Goal: Submit feedback/report problem

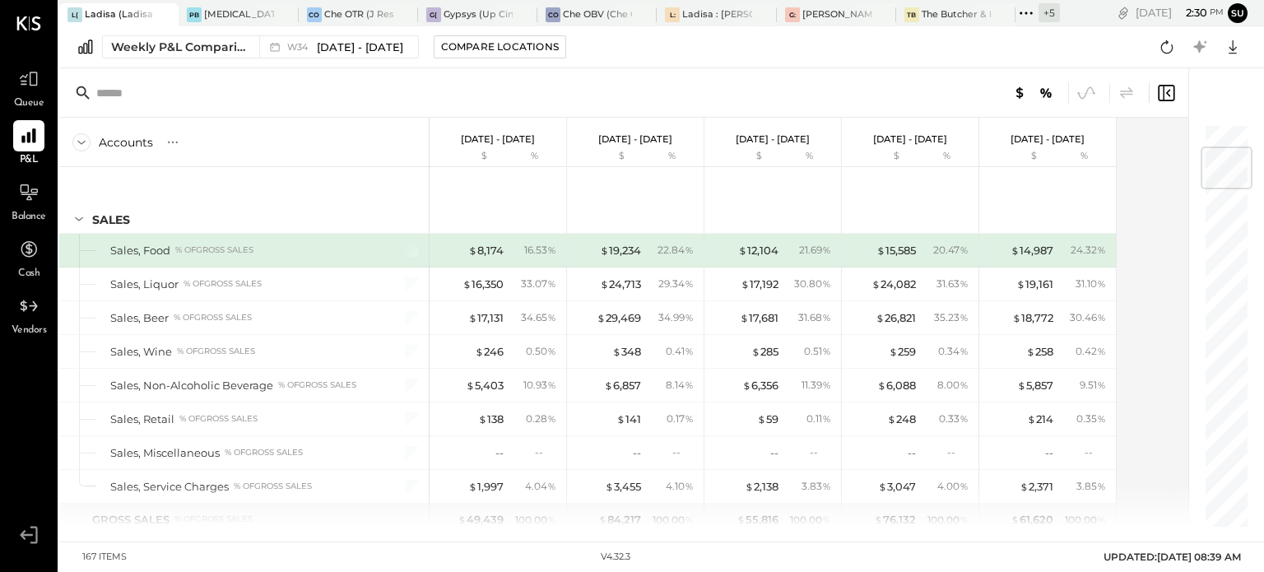
scroll to position [198, 0]
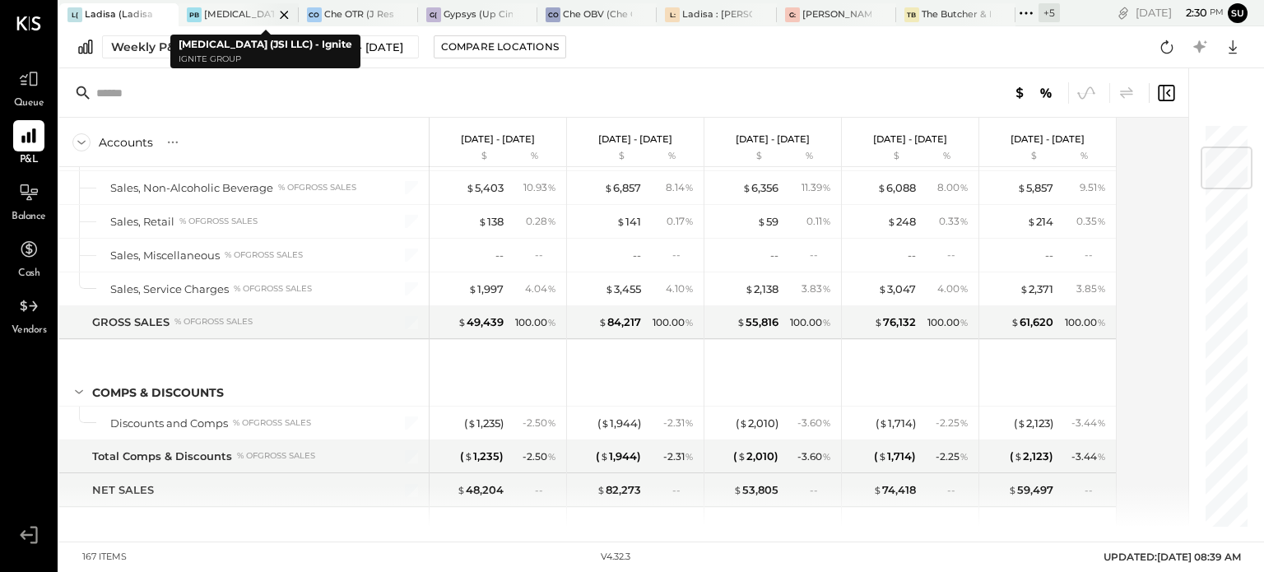
click at [231, 13] on div "[MEDICAL_DATA] (JSI LLC) - Ignite" at bounding box center [238, 14] width 69 height 13
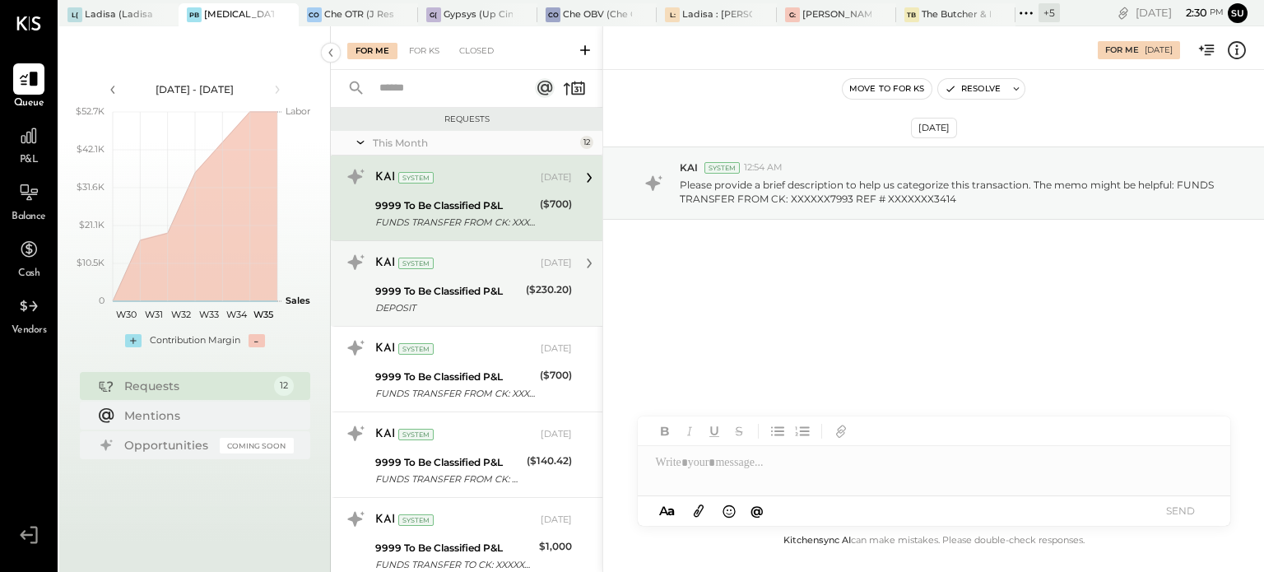
click at [490, 287] on div "9999 To Be Classified P&L" at bounding box center [448, 291] width 146 height 16
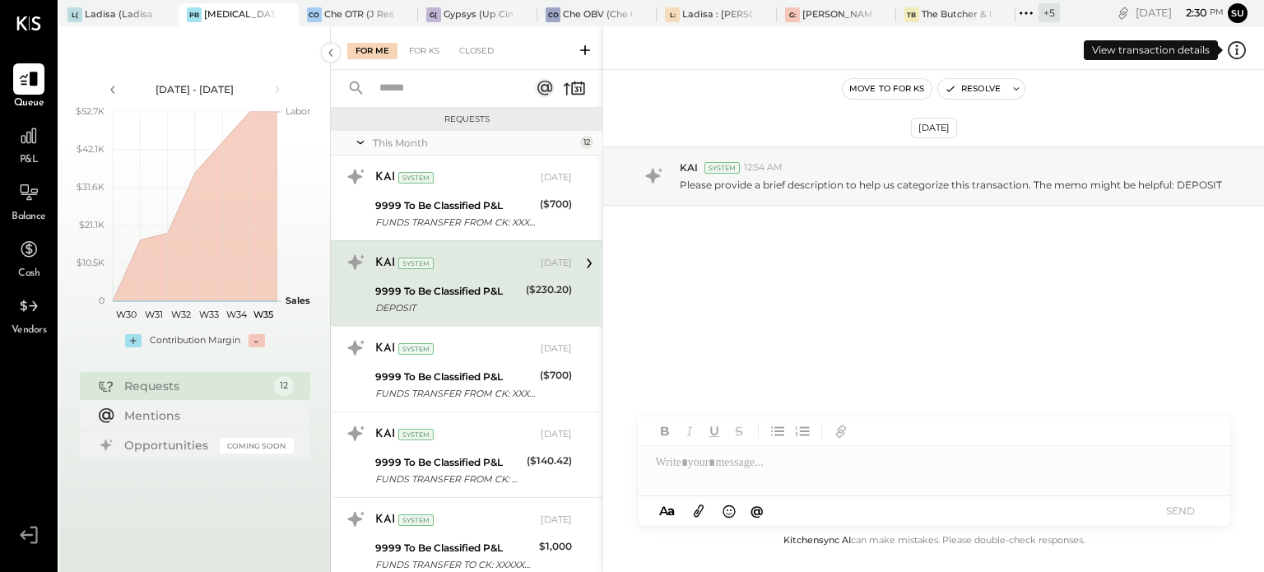
click at [1236, 45] on icon at bounding box center [1237, 49] width 2 height 10
click at [454, 459] on div "For Me For KS Closed Requests This Month 12 KAI System [DATE] 9999 To Be Classi…" at bounding box center [797, 299] width 933 height 546
click at [1234, 49] on icon at bounding box center [1236, 50] width 21 height 21
click at [488, 457] on div "For Me For KS Closed Requests This Month 12 KAI System [DATE] 9999 To Be Classi…" at bounding box center [797, 299] width 933 height 546
click at [488, 457] on div "9999 To Be Classified P&L" at bounding box center [448, 462] width 147 height 16
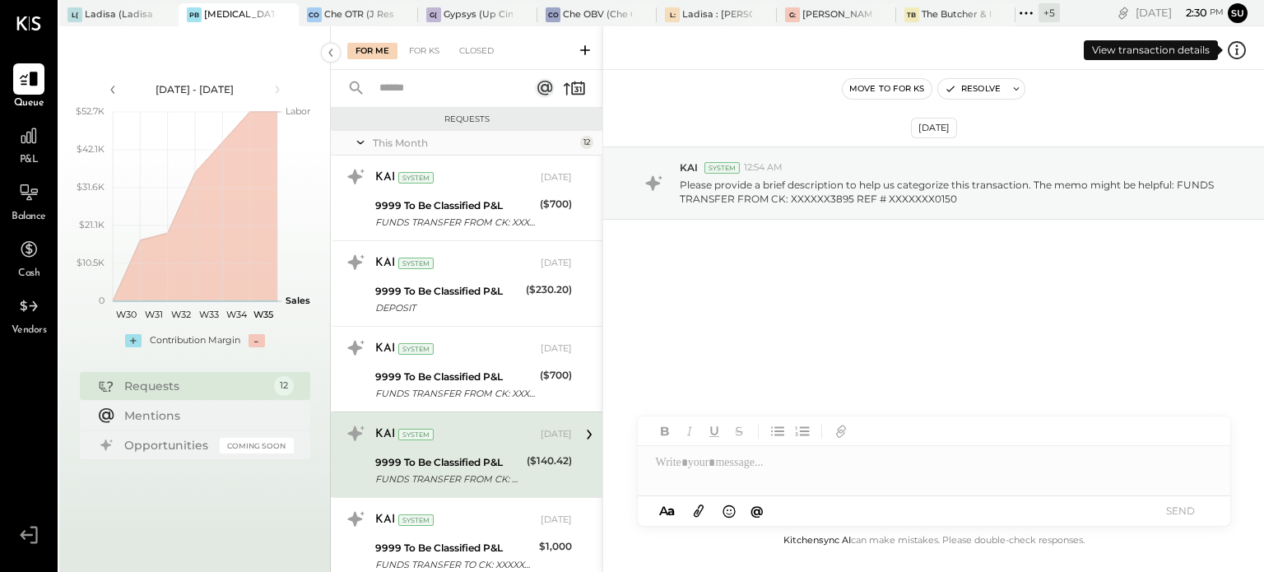
click at [1237, 53] on icon at bounding box center [1237, 49] width 2 height 10
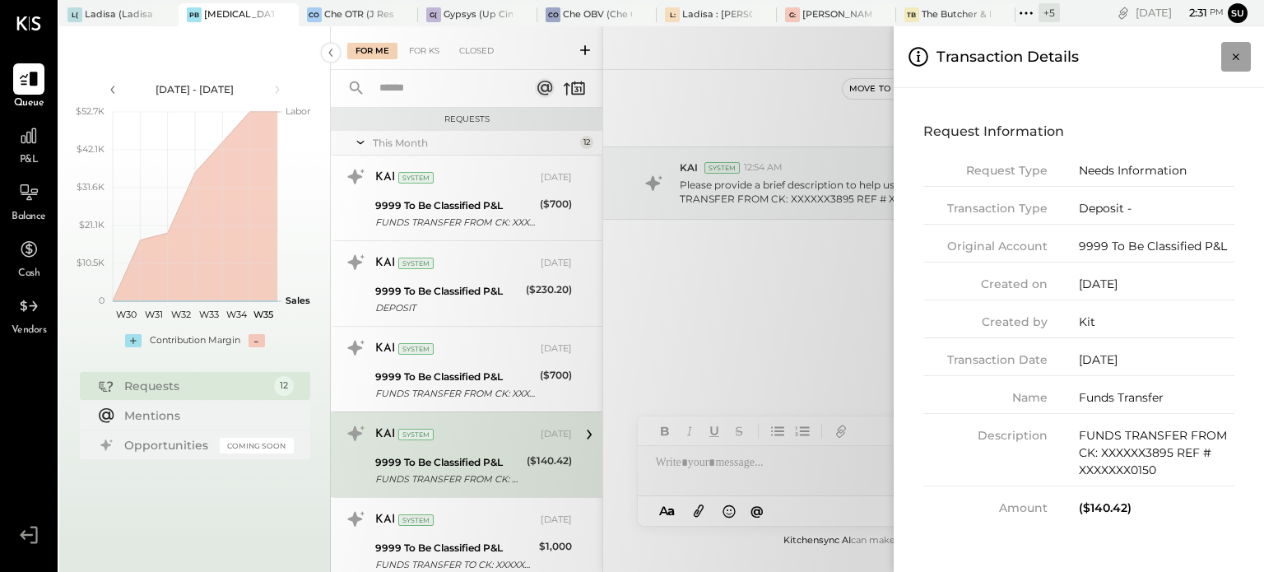
click at [1231, 62] on icon "Close panel" at bounding box center [1236, 57] width 16 height 16
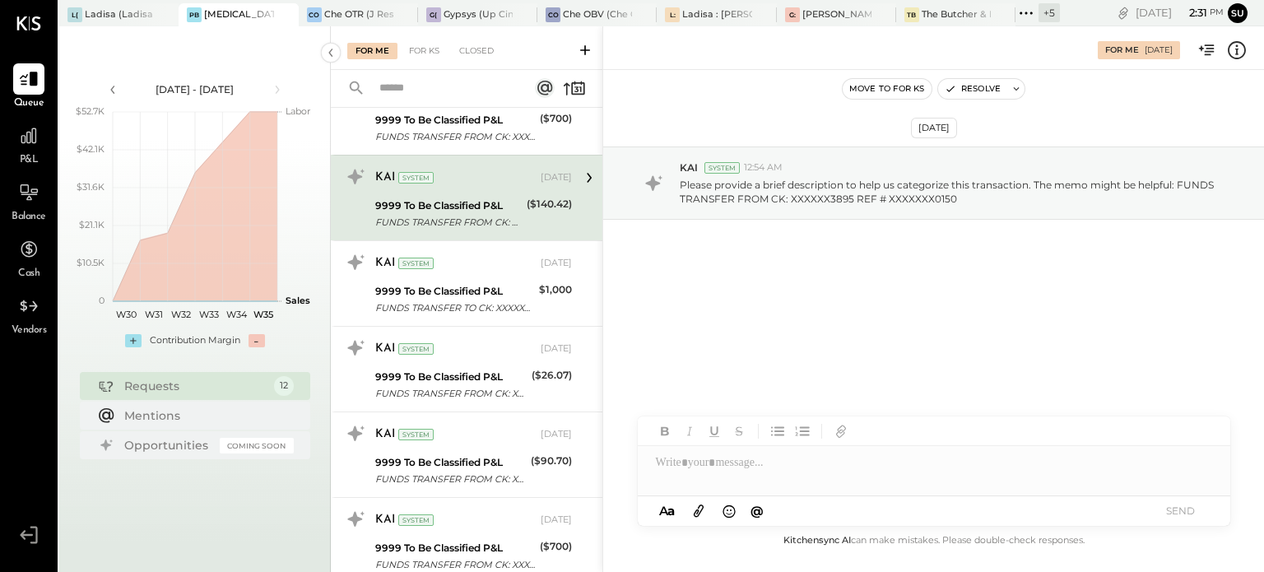
scroll to position [267, 0]
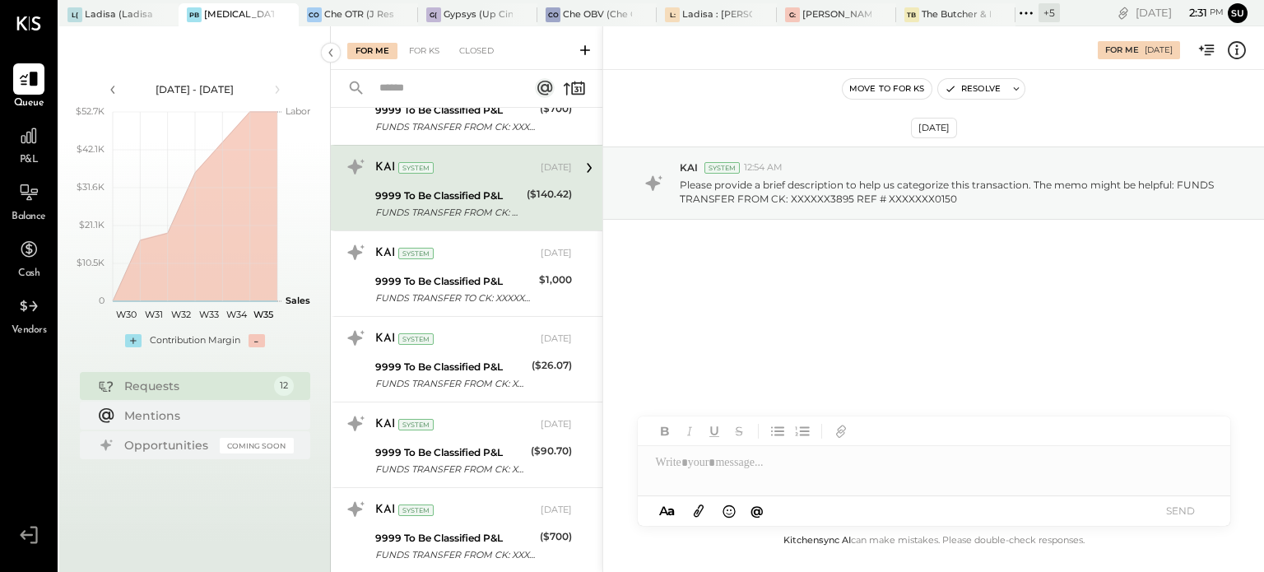
click at [480, 434] on div "KAI System [DATE]" at bounding box center [473, 424] width 197 height 23
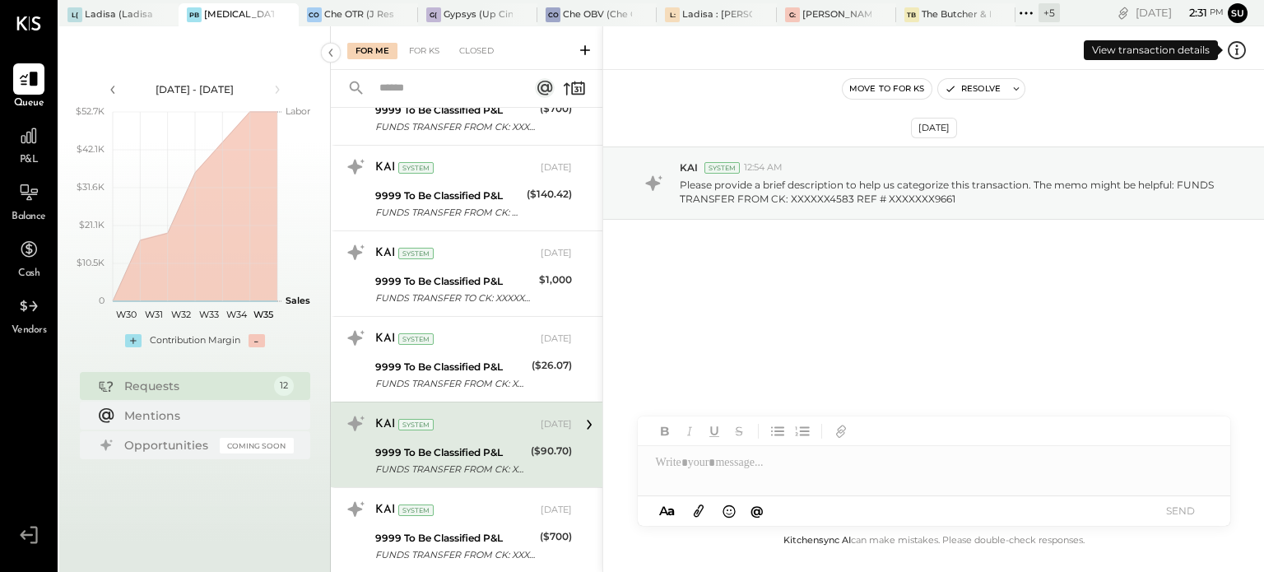
click at [1237, 53] on icon at bounding box center [1237, 49] width 2 height 10
click at [476, 365] on div "For Me For KS Closed Requests This Month 12 KAI System [DATE] 9999 To Be Classi…" at bounding box center [797, 299] width 933 height 546
click at [476, 365] on div "9999 To Be Classified P&L" at bounding box center [450, 367] width 151 height 16
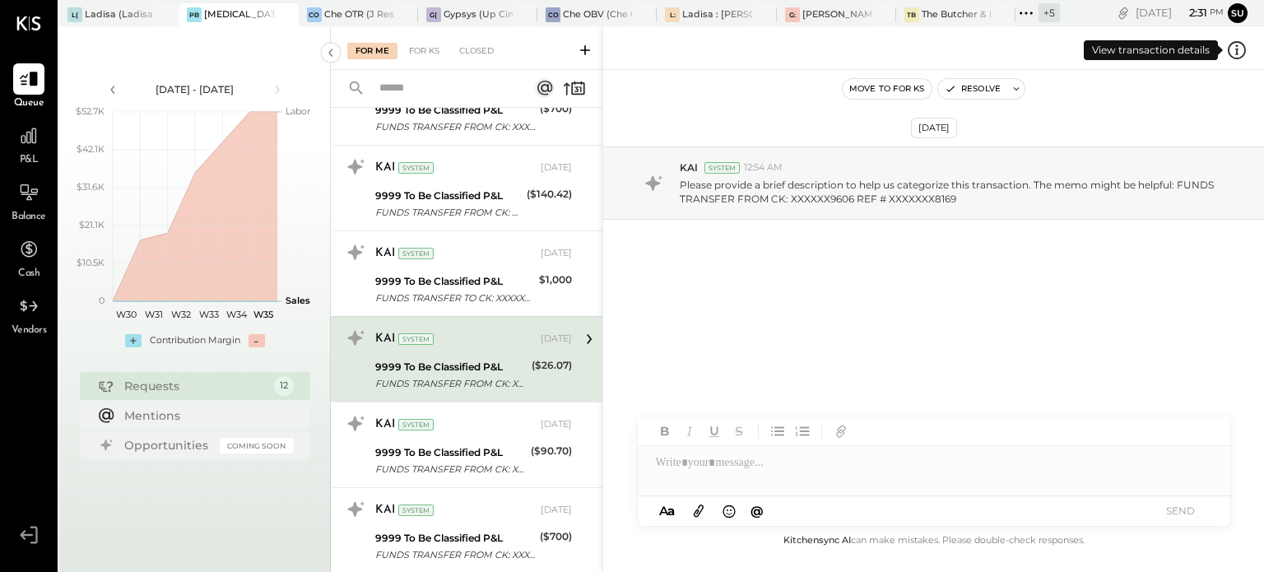
click at [1238, 49] on icon at bounding box center [1236, 50] width 21 height 21
click at [476, 460] on div "For Me For KS Closed Requests This Month 12 KAI System [DATE] 9999 To Be Classi…" at bounding box center [797, 299] width 933 height 546
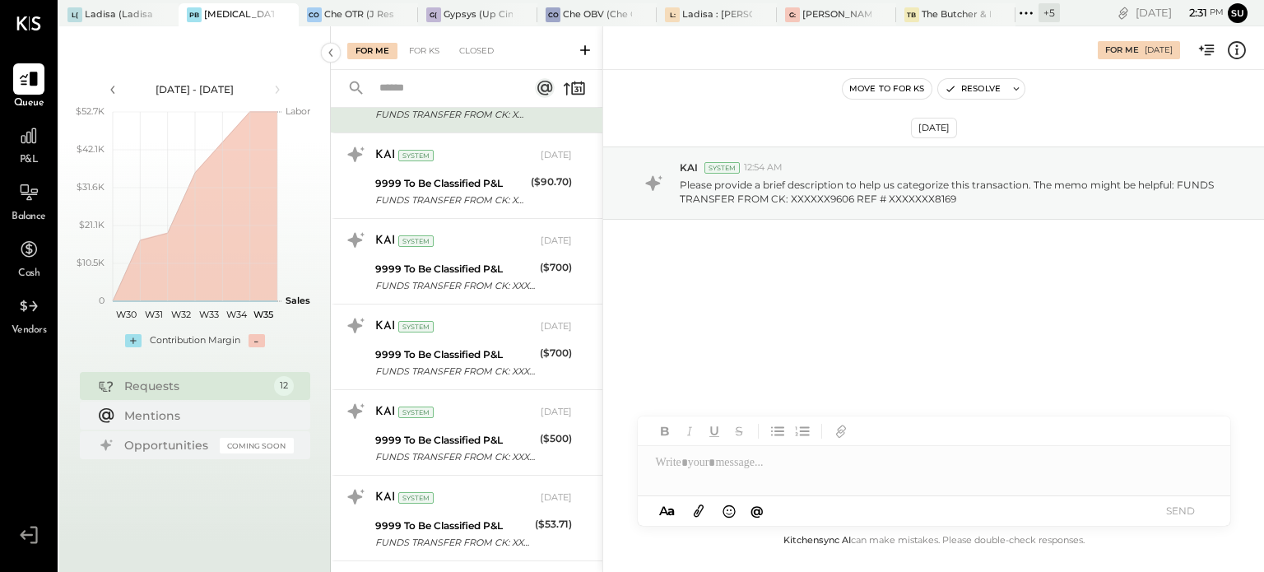
scroll to position [656, 0]
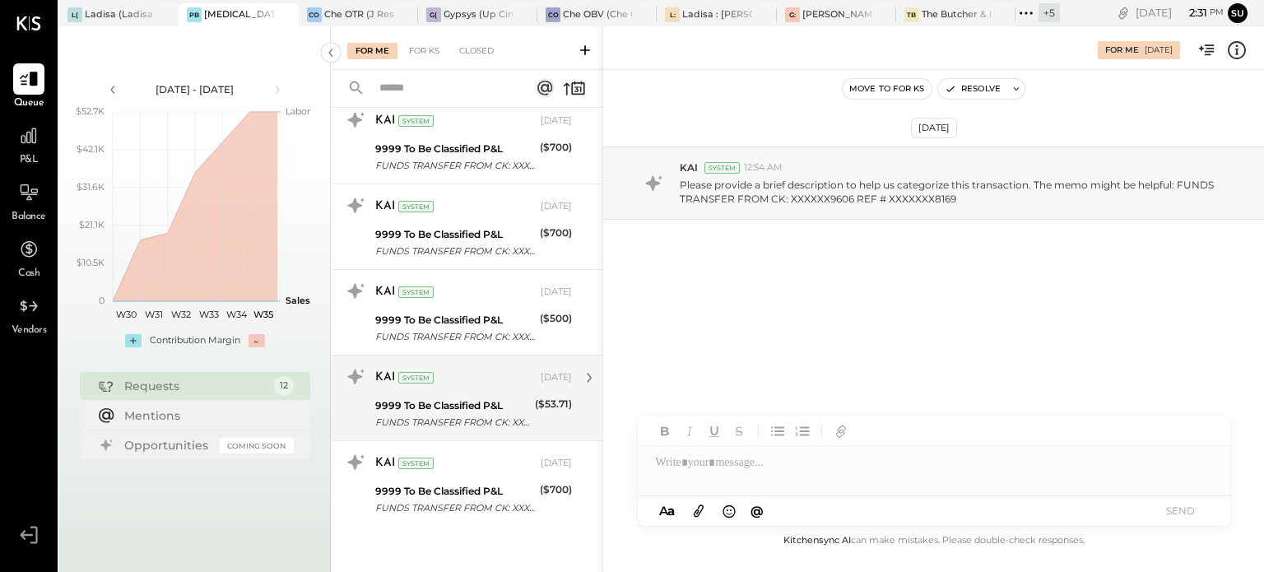
click at [484, 401] on div "9999 To Be Classified P&L" at bounding box center [452, 406] width 155 height 16
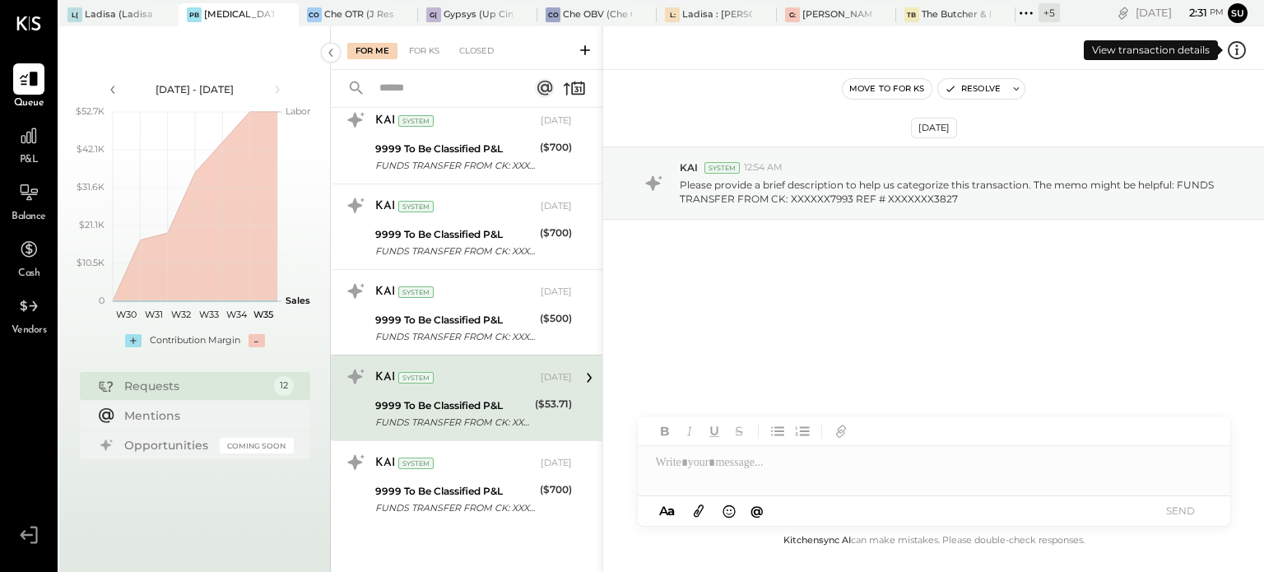
click at [1233, 54] on icon at bounding box center [1236, 50] width 21 height 21
click at [719, 462] on div "For Me For KS Closed Requests This Month 12 KAI System [DATE] 9999 To Be Classi…" at bounding box center [797, 299] width 933 height 546
click at [681, 456] on div at bounding box center [934, 462] width 593 height 33
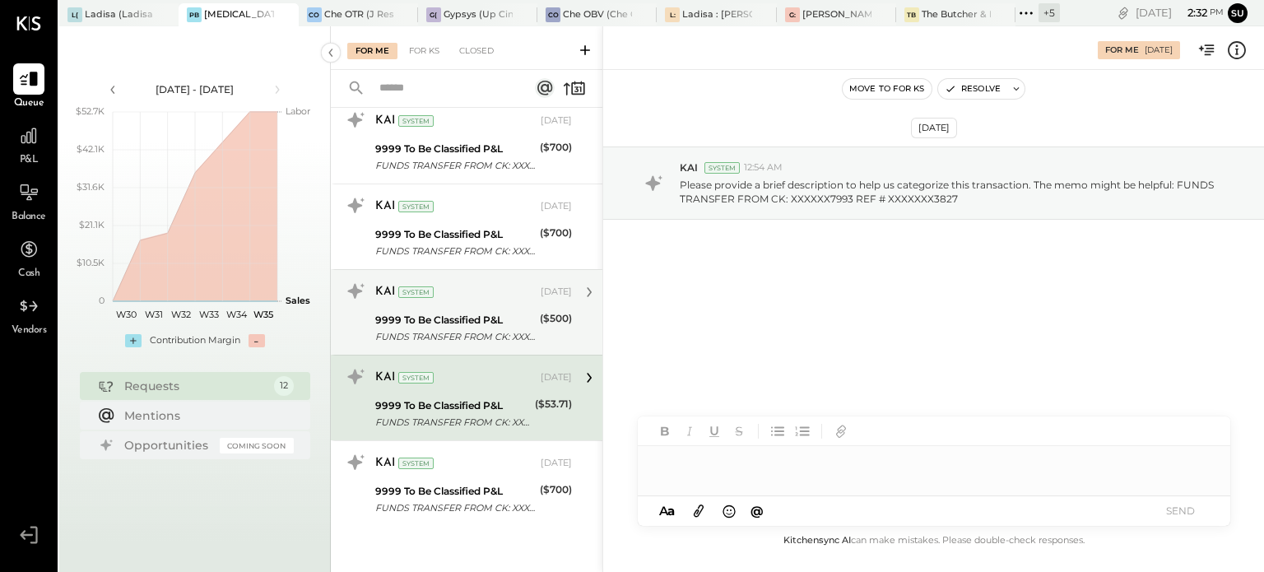
click at [510, 319] on div "9999 To Be Classified P&L" at bounding box center [455, 320] width 160 height 16
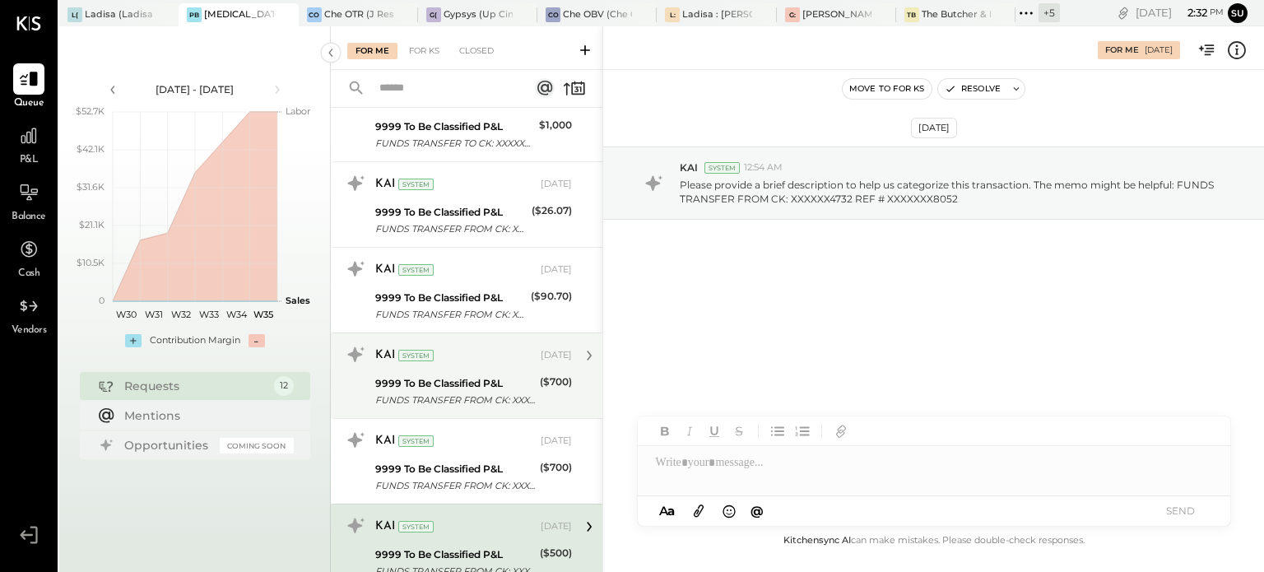
scroll to position [420, 0]
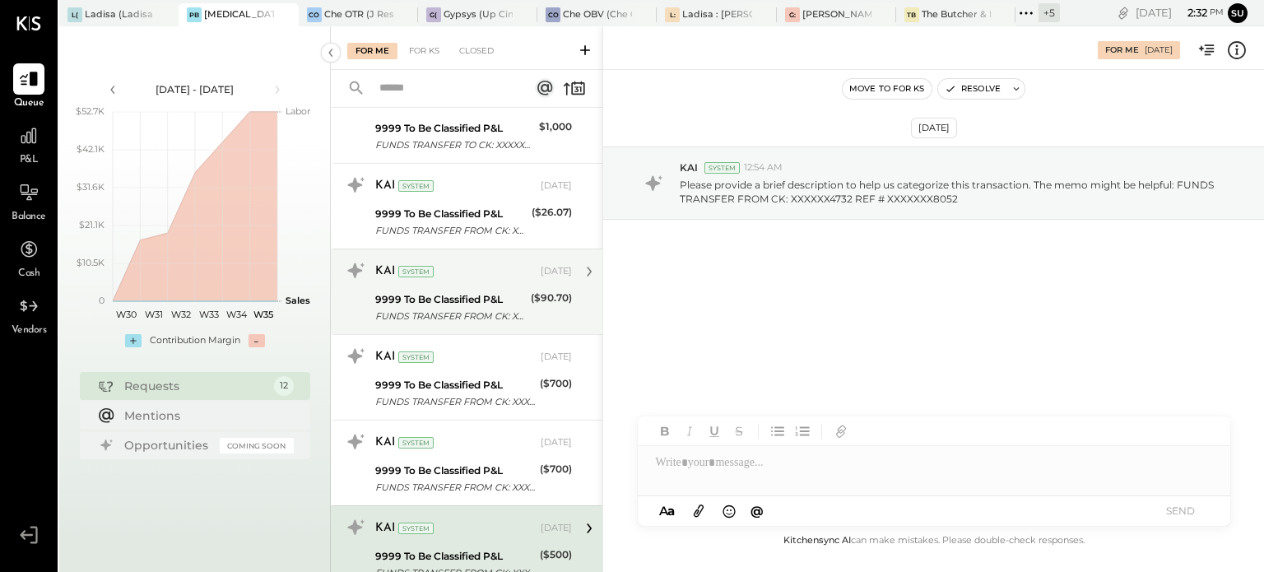
click at [489, 291] on div "9999 To Be Classified P&L" at bounding box center [450, 299] width 151 height 16
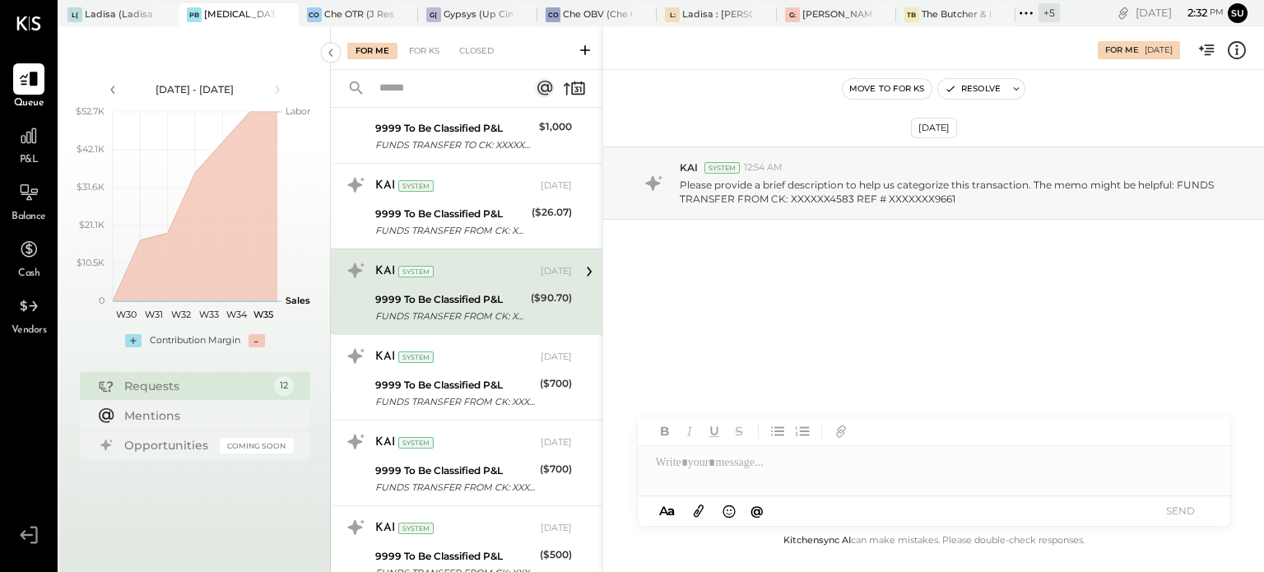
click at [489, 291] on div "9999 To Be Classified P&L" at bounding box center [450, 299] width 151 height 16
click at [693, 464] on div at bounding box center [934, 462] width 593 height 33
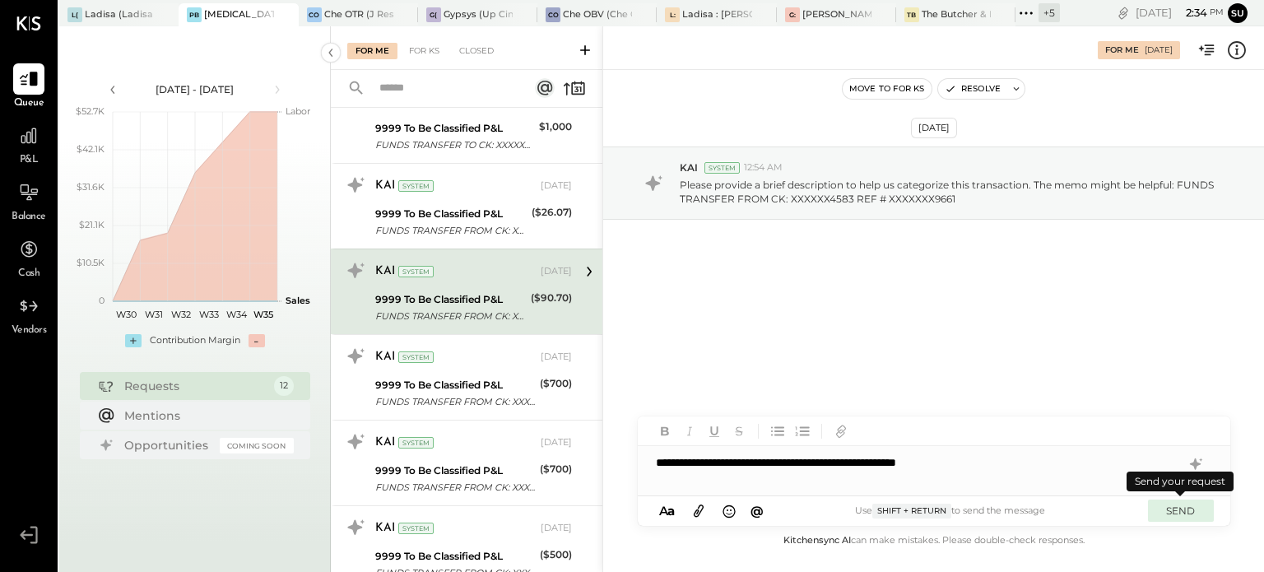
click at [1171, 512] on button "SEND" at bounding box center [1181, 511] width 66 height 22
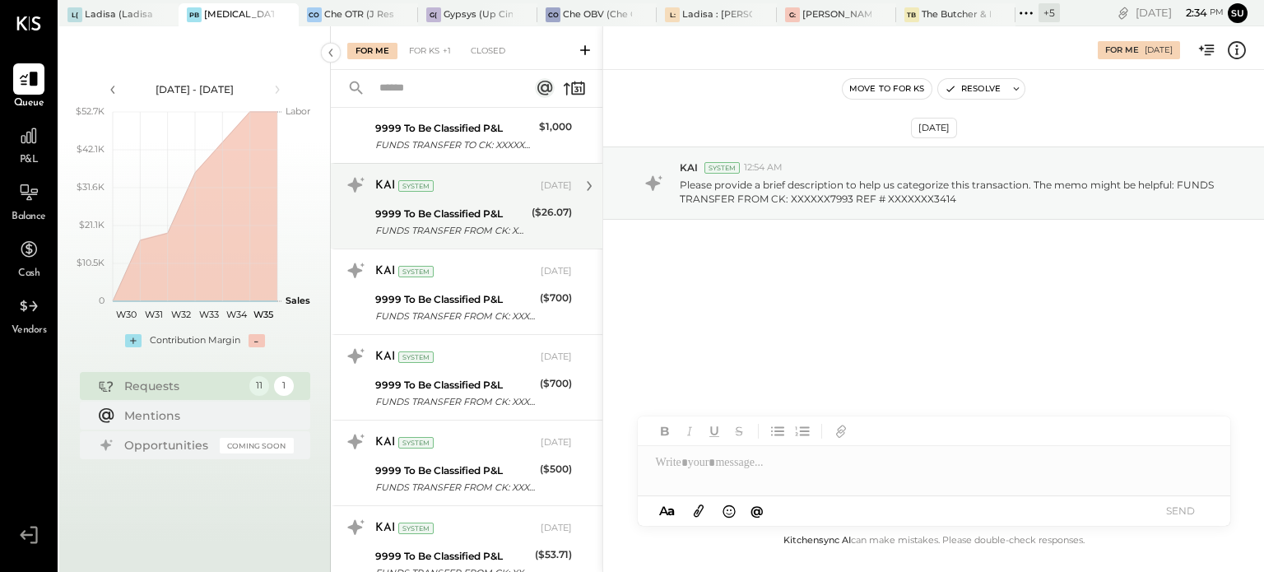
click at [490, 206] on div "9999 To Be Classified P&L" at bounding box center [450, 214] width 151 height 16
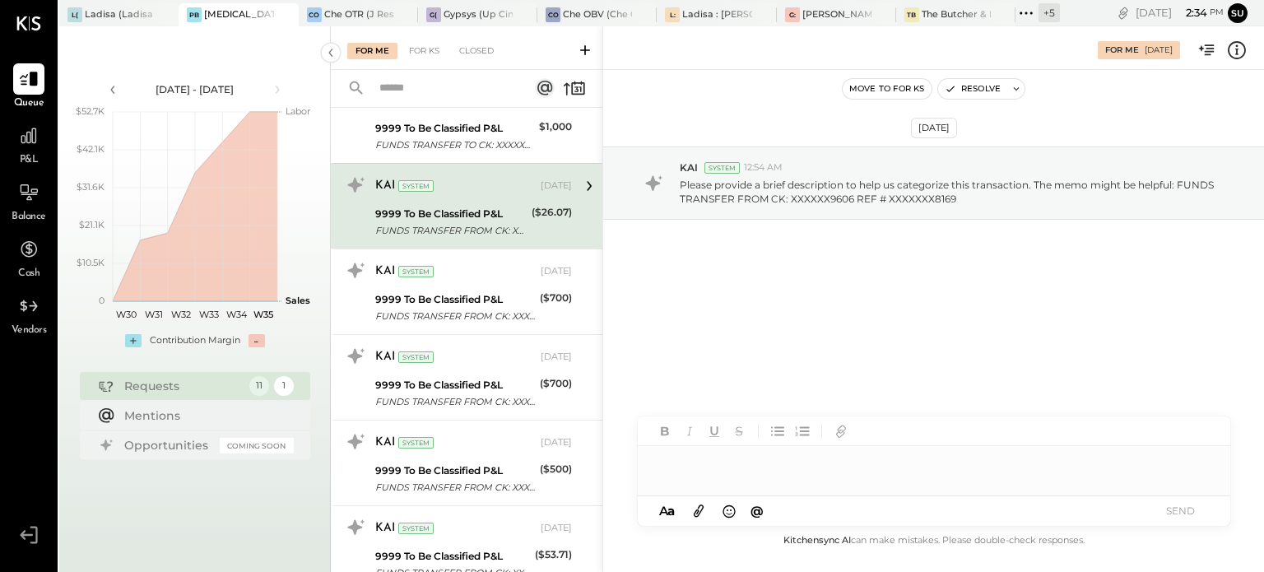
click at [700, 460] on div at bounding box center [934, 462] width 593 height 33
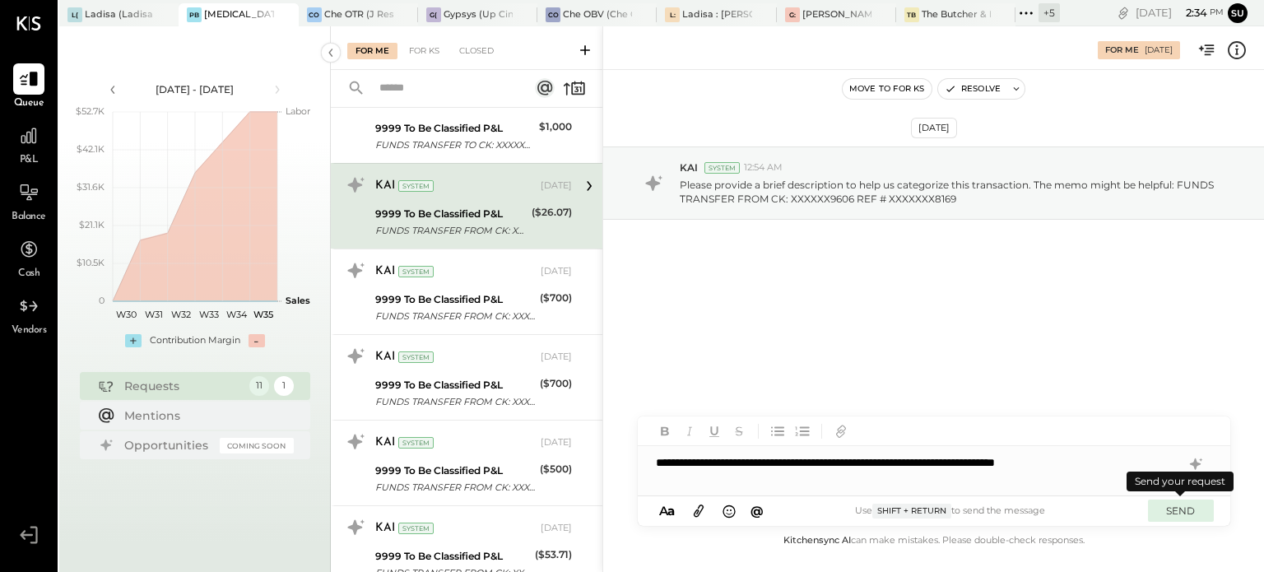
click at [1182, 509] on button "SEND" at bounding box center [1181, 511] width 66 height 22
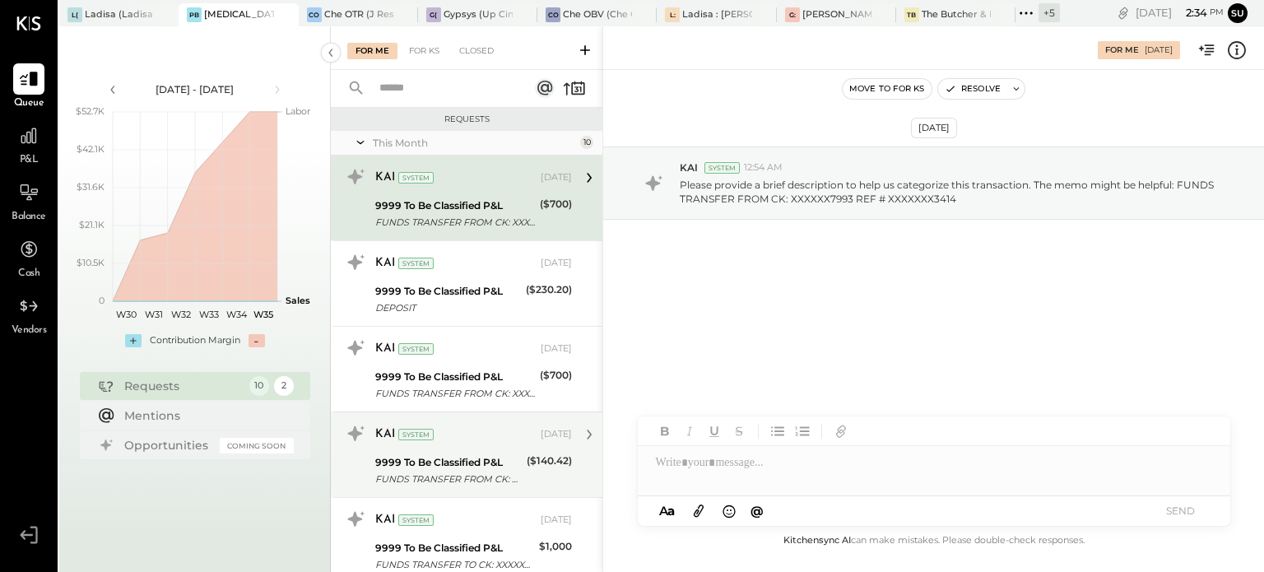
click at [471, 480] on div "FUNDS TRANSFER FROM CK: XXXXXX3895 REF # XXXXXXX0150" at bounding box center [448, 479] width 147 height 16
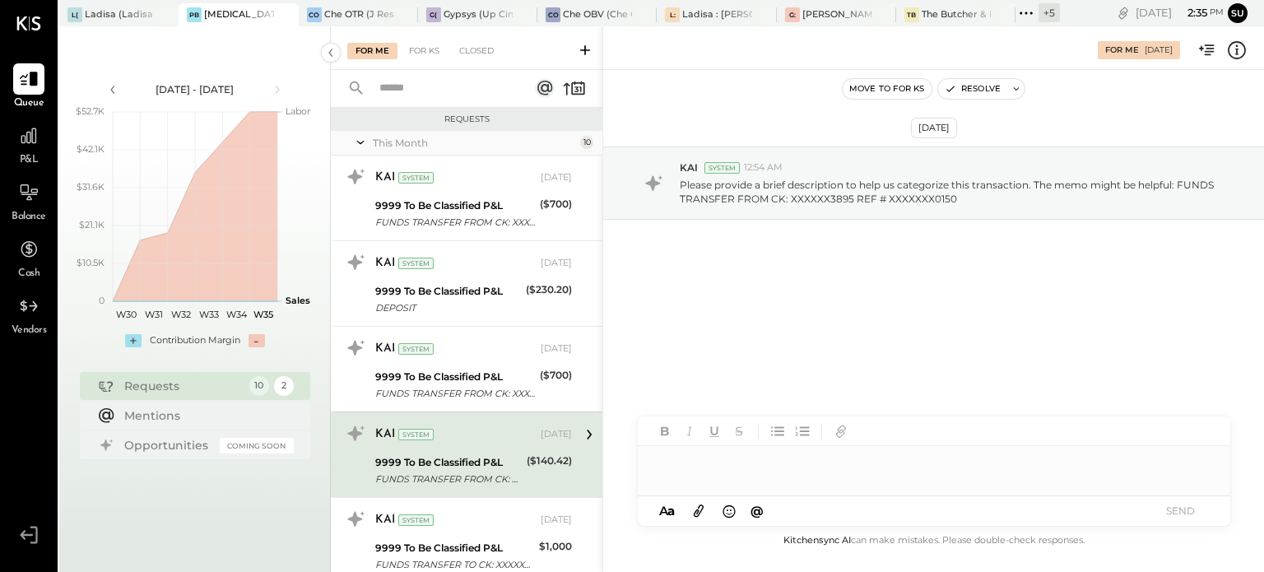
click at [693, 454] on div at bounding box center [934, 462] width 593 height 33
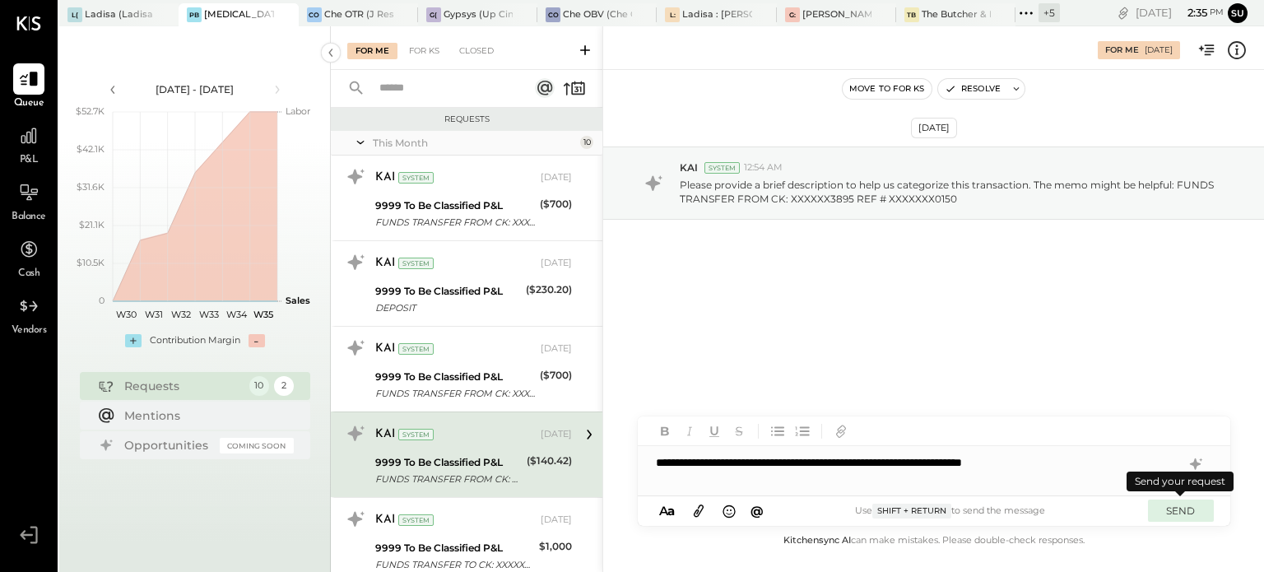
click at [1168, 510] on button "SEND" at bounding box center [1181, 511] width 66 height 22
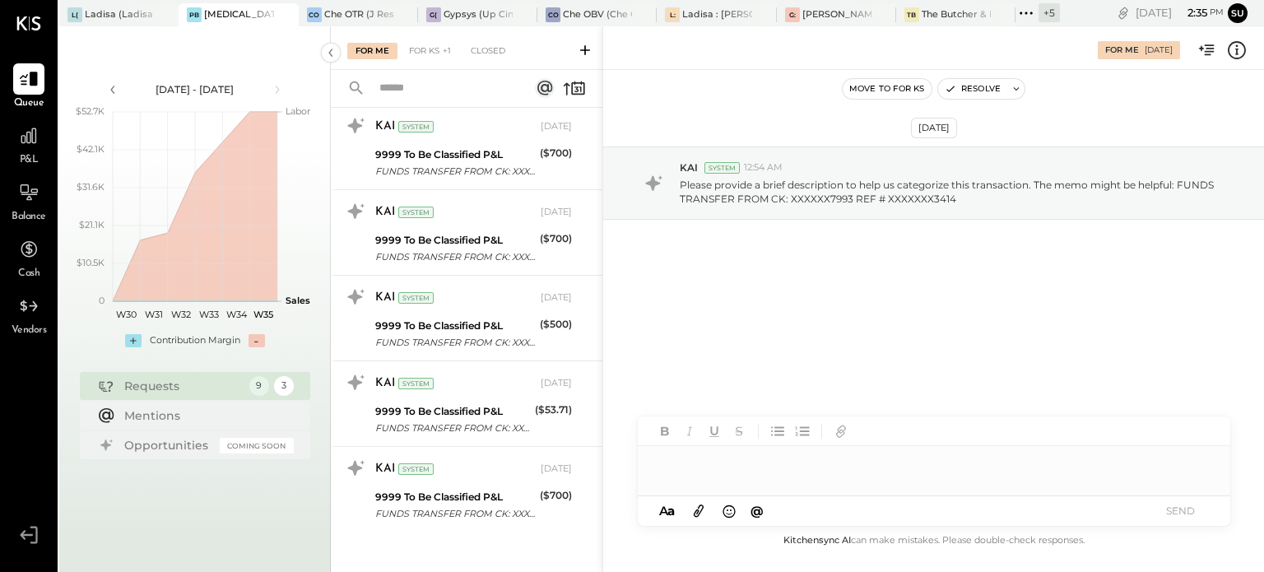
scroll to position [394, 0]
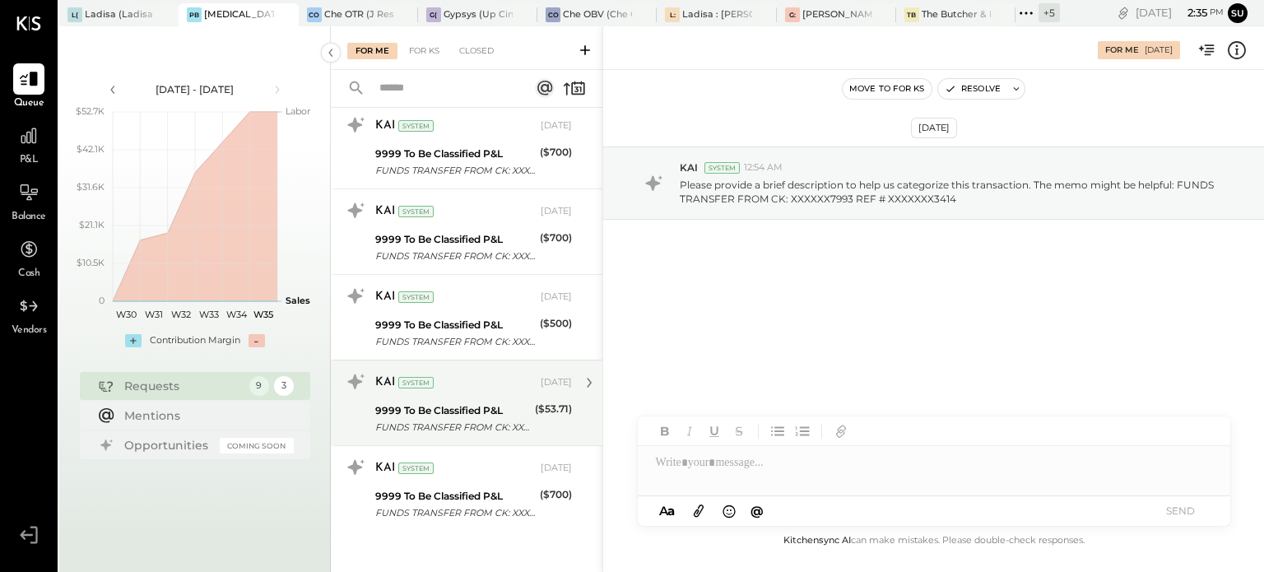
click at [503, 416] on div "9999 To Be Classified P&L" at bounding box center [452, 411] width 155 height 16
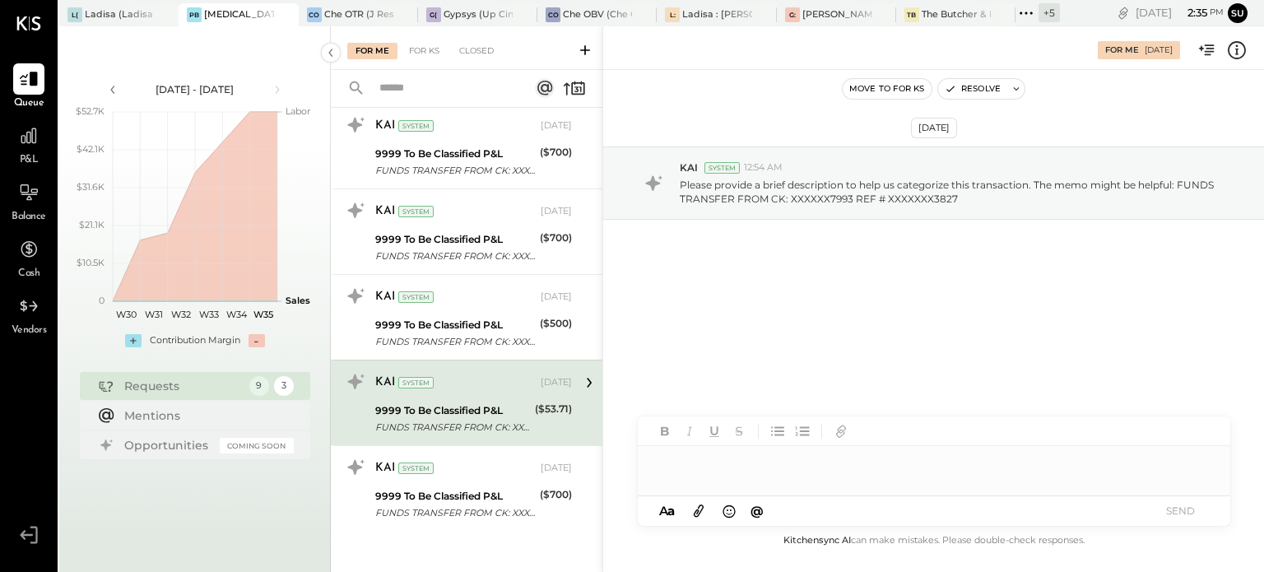
click at [693, 465] on div at bounding box center [934, 462] width 593 height 33
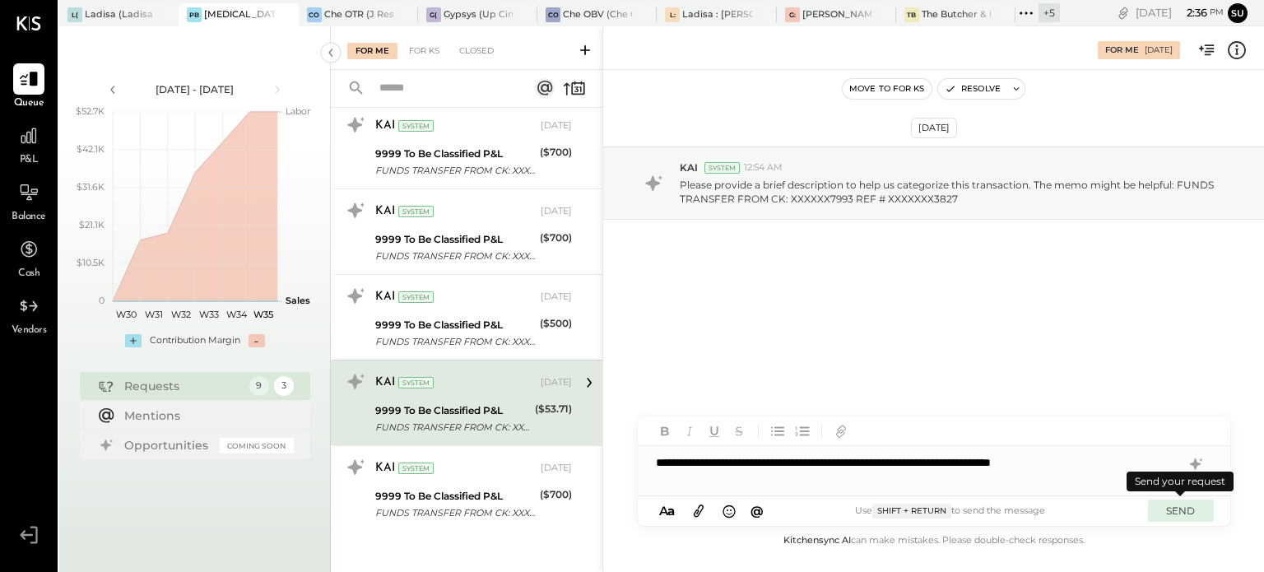
click at [1183, 511] on button "SEND" at bounding box center [1181, 511] width 66 height 22
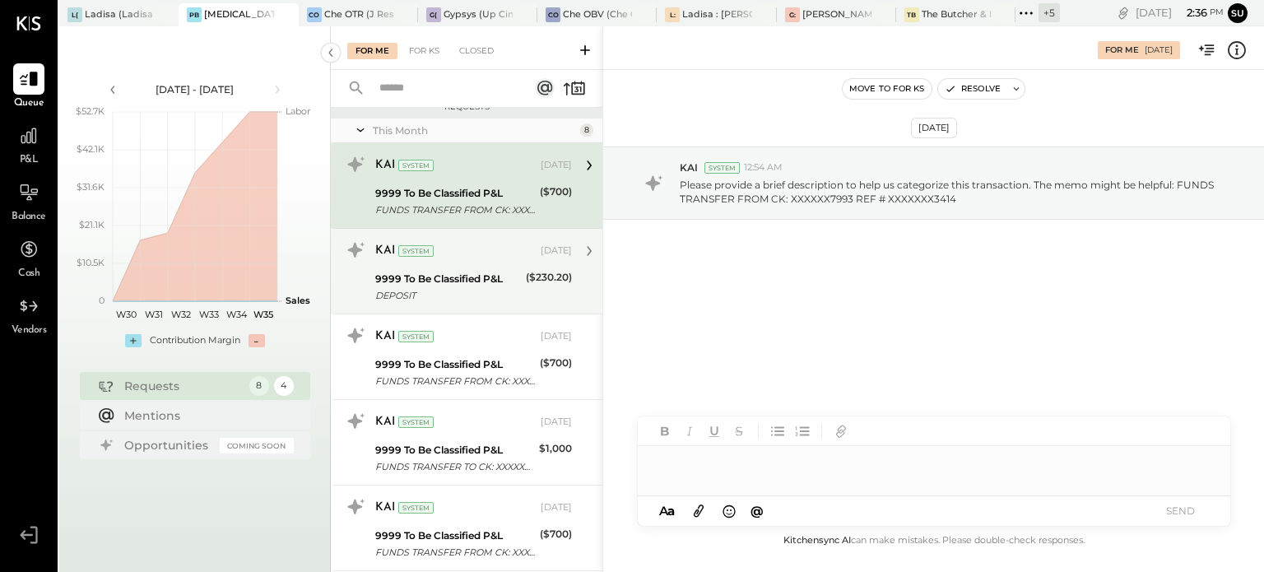
scroll to position [12, 0]
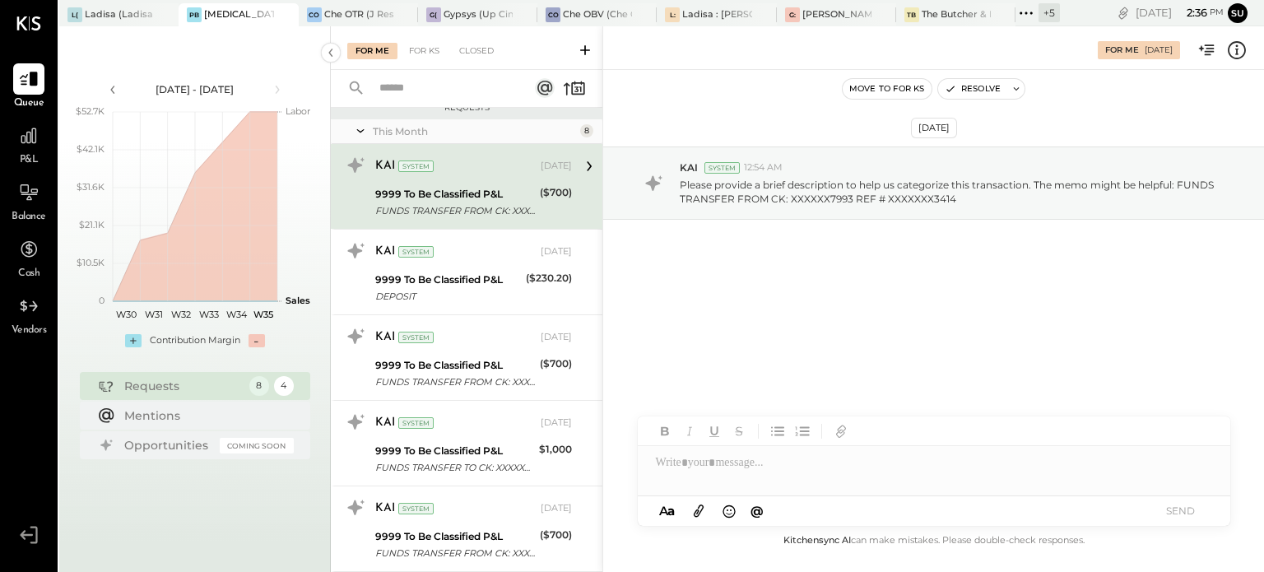
click at [473, 200] on div "9999 To Be Classified P&L" at bounding box center [455, 194] width 160 height 16
click at [677, 456] on div at bounding box center [934, 462] width 593 height 33
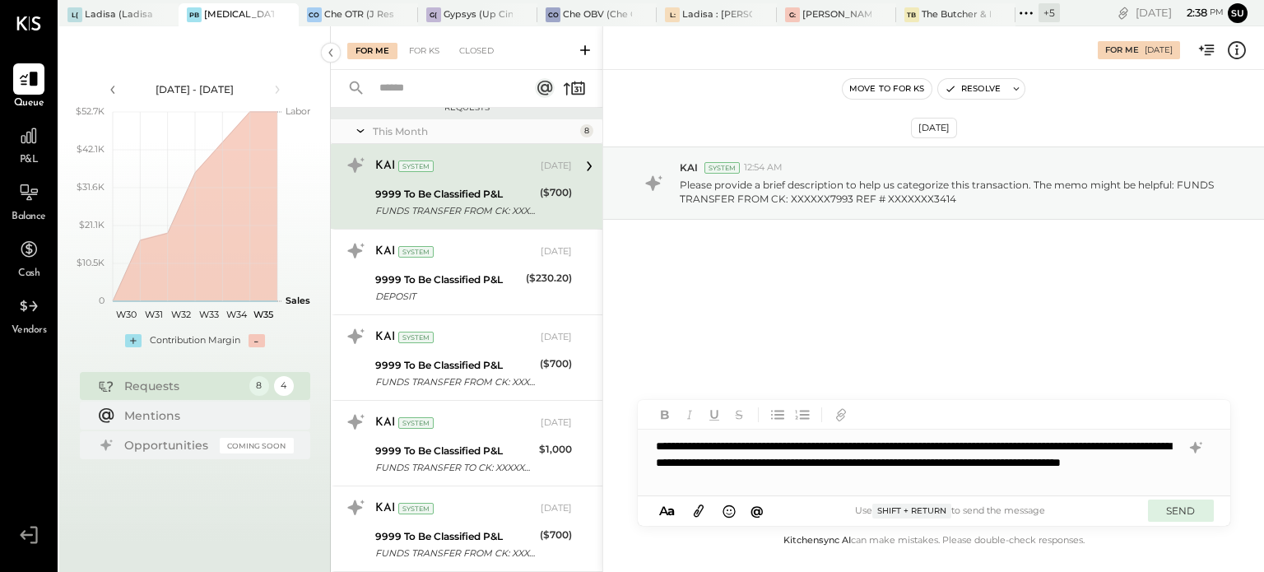
click at [1168, 511] on button "SEND" at bounding box center [1181, 511] width 66 height 22
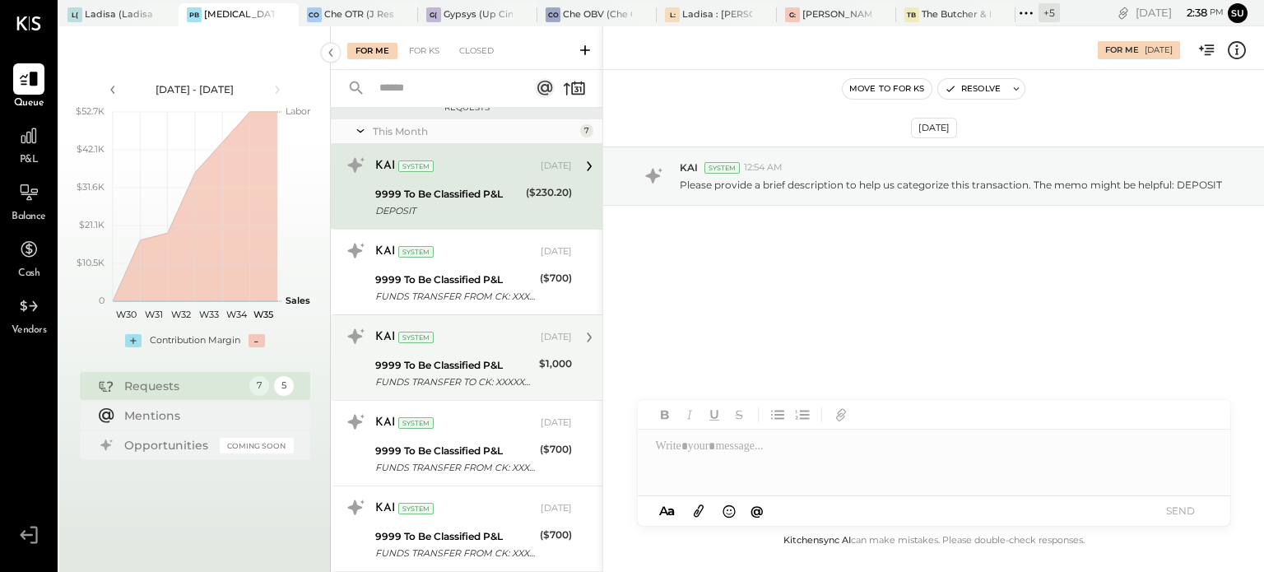
click at [477, 351] on div "KAI System [DATE] 9999 To Be Classified P&L FUNDS TRANSFER TO CK: XXXXXX3867 RE…" at bounding box center [473, 357] width 197 height 68
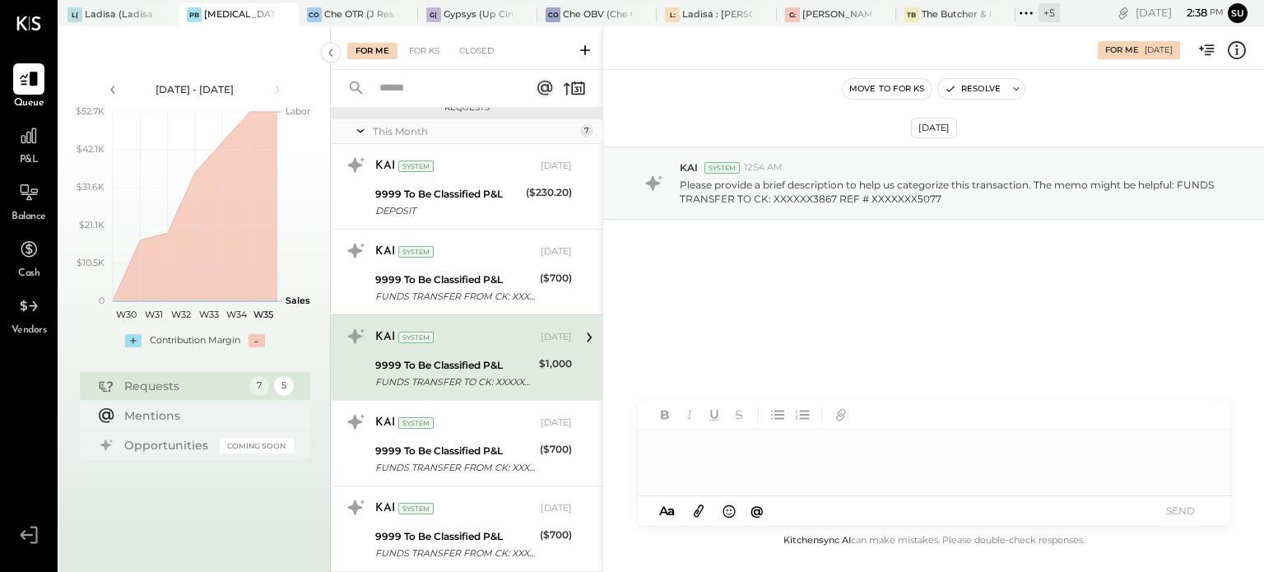
click at [705, 454] on div at bounding box center [934, 463] width 593 height 66
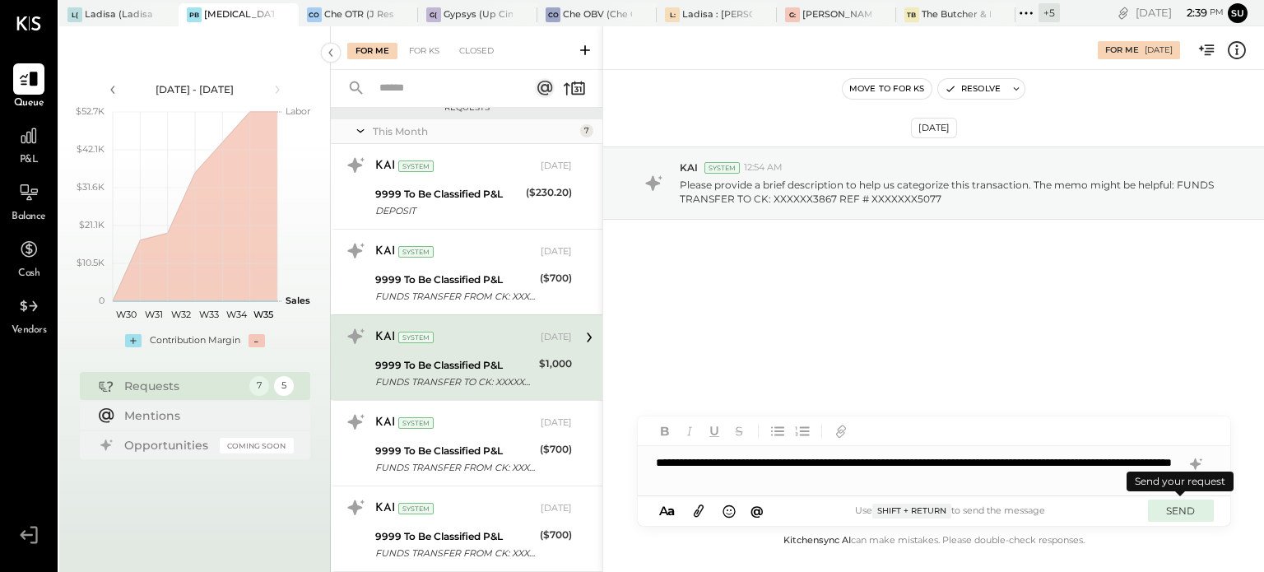
click at [1172, 514] on button "SEND" at bounding box center [1181, 511] width 66 height 22
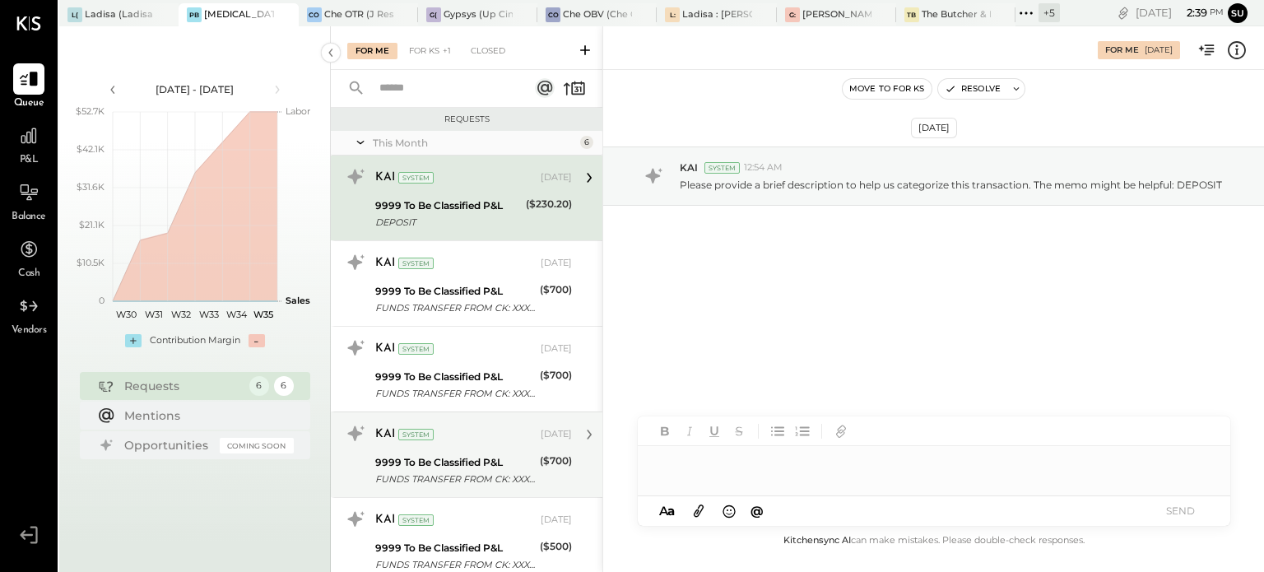
scroll to position [143, 0]
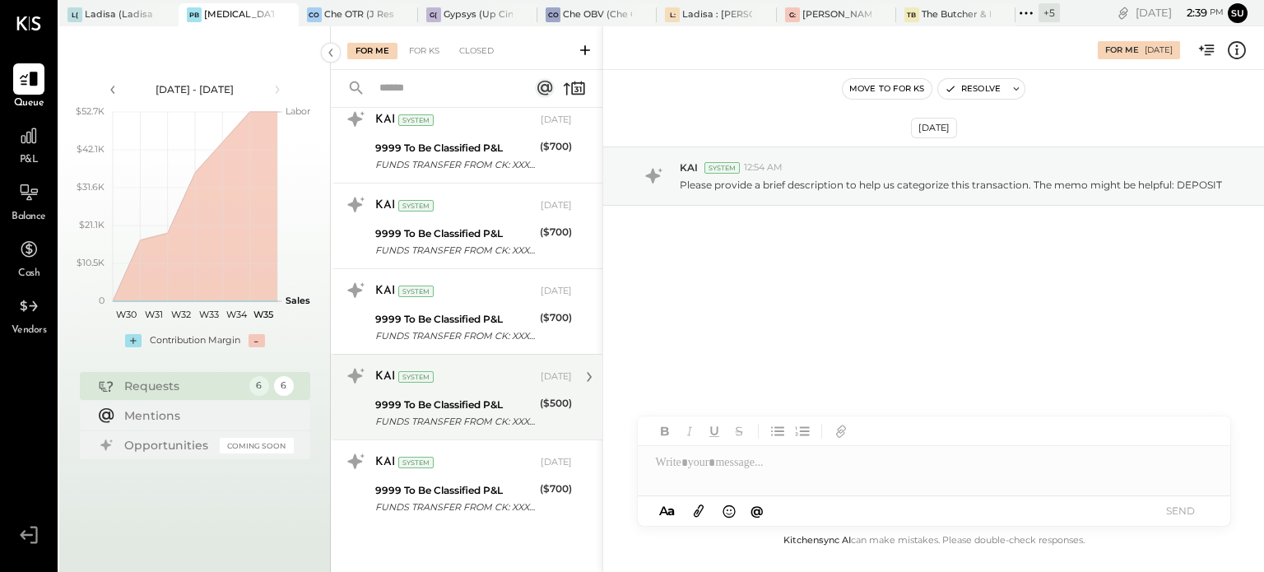
click at [491, 388] on div "KAI System [DATE]" at bounding box center [473, 377] width 197 height 28
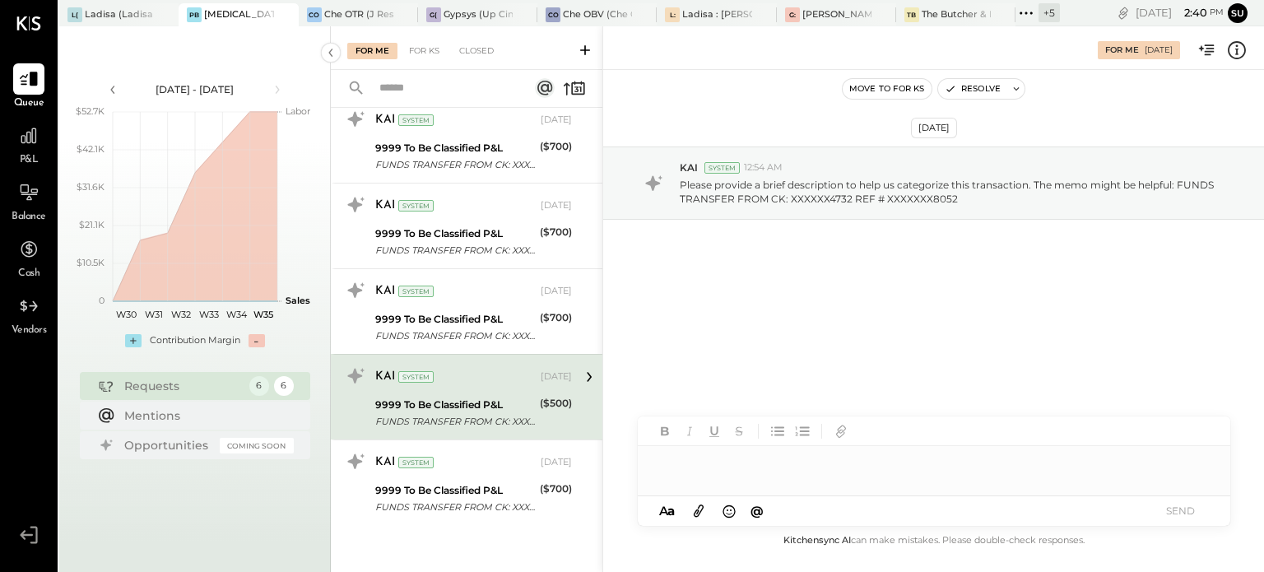
click at [680, 461] on div at bounding box center [934, 470] width 593 height 49
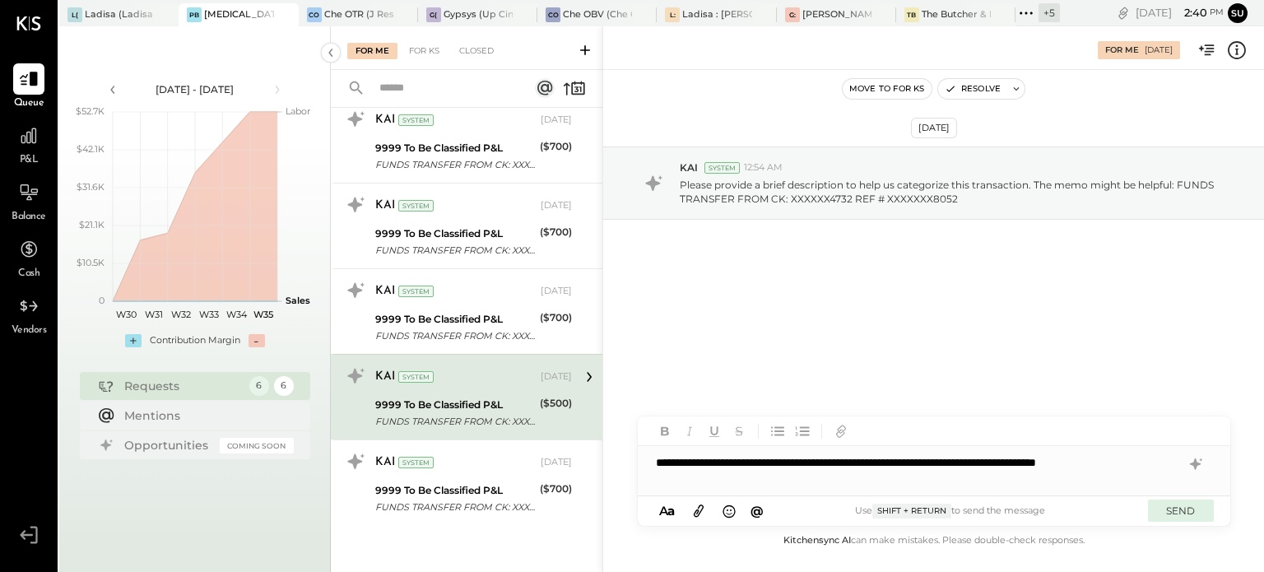
click at [1181, 502] on button "SEND" at bounding box center [1181, 511] width 66 height 22
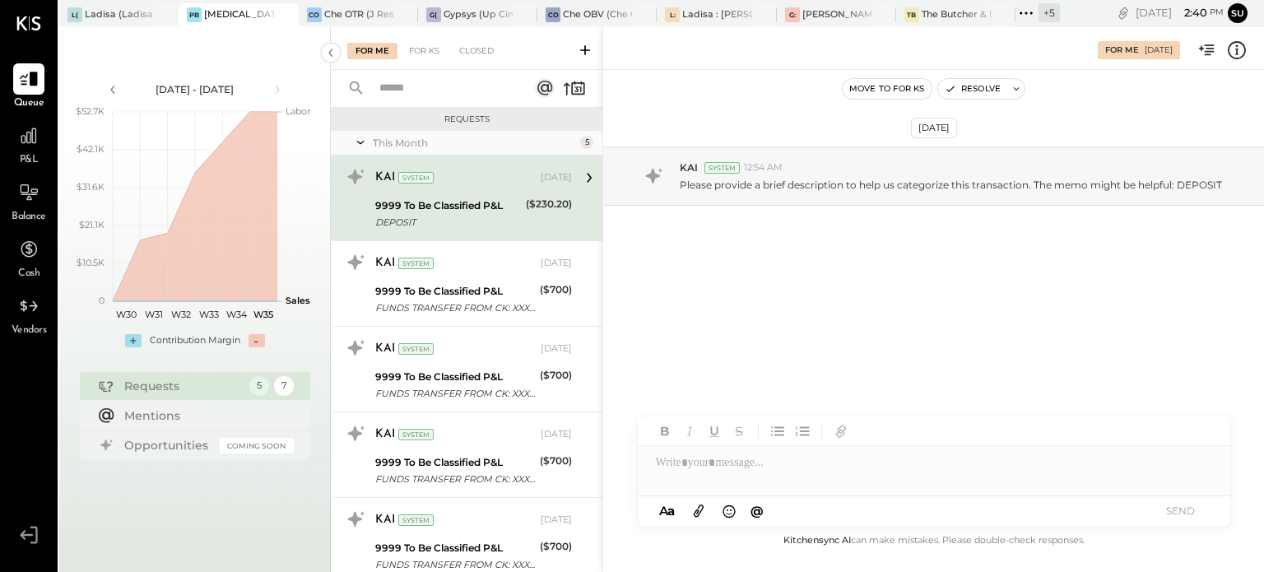
click at [444, 198] on div "9999 To Be Classified P&L" at bounding box center [448, 206] width 146 height 16
click at [870, 184] on p "Please provide a brief description to help us categorize this transaction. The …" at bounding box center [951, 185] width 542 height 14
click at [1239, 44] on icon at bounding box center [1236, 50] width 21 height 21
